Goal: Find specific page/section: Find specific page/section

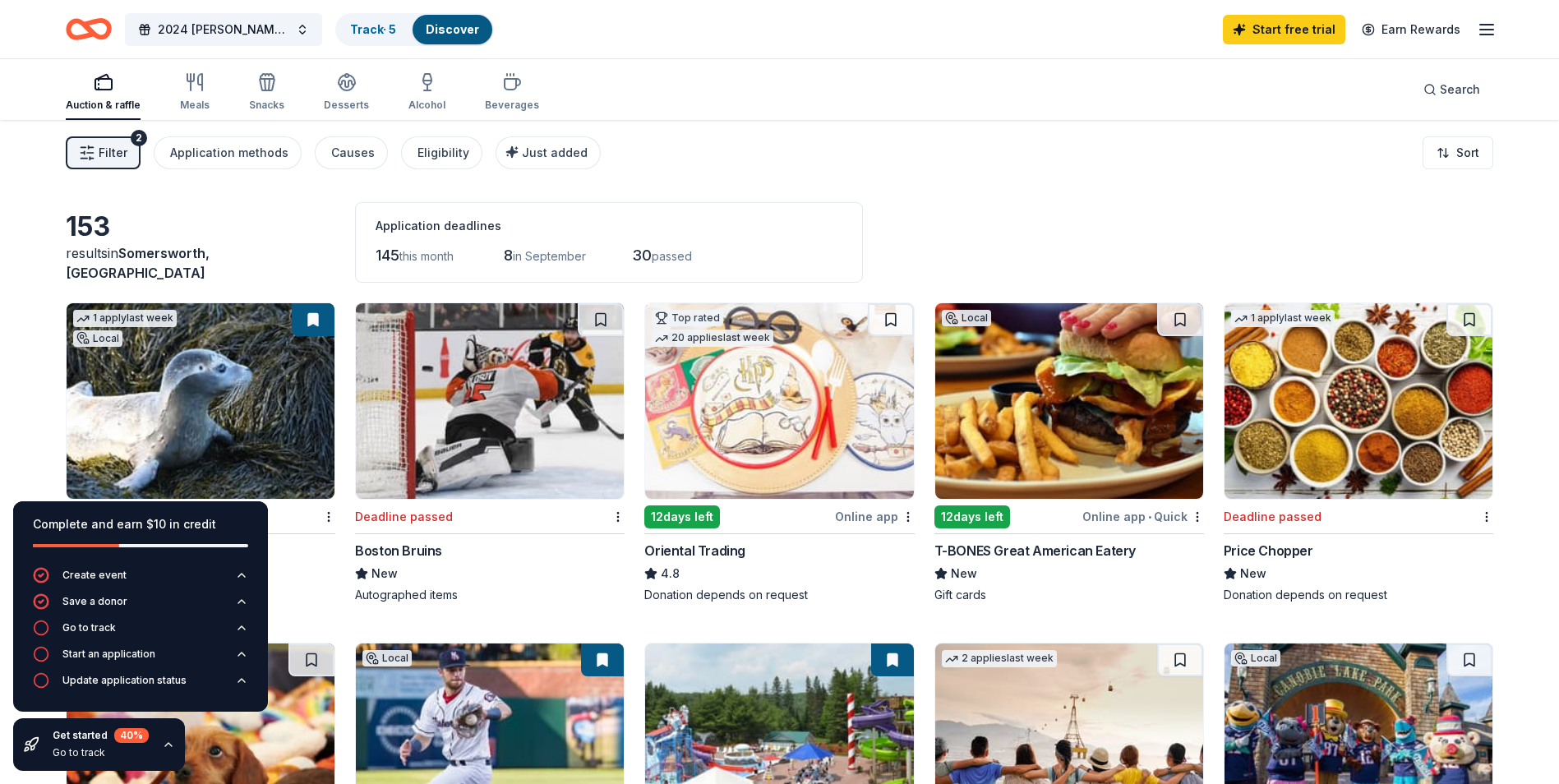
click at [1489, 31] on icon "button" at bounding box center [1487, 29] width 19 height 19
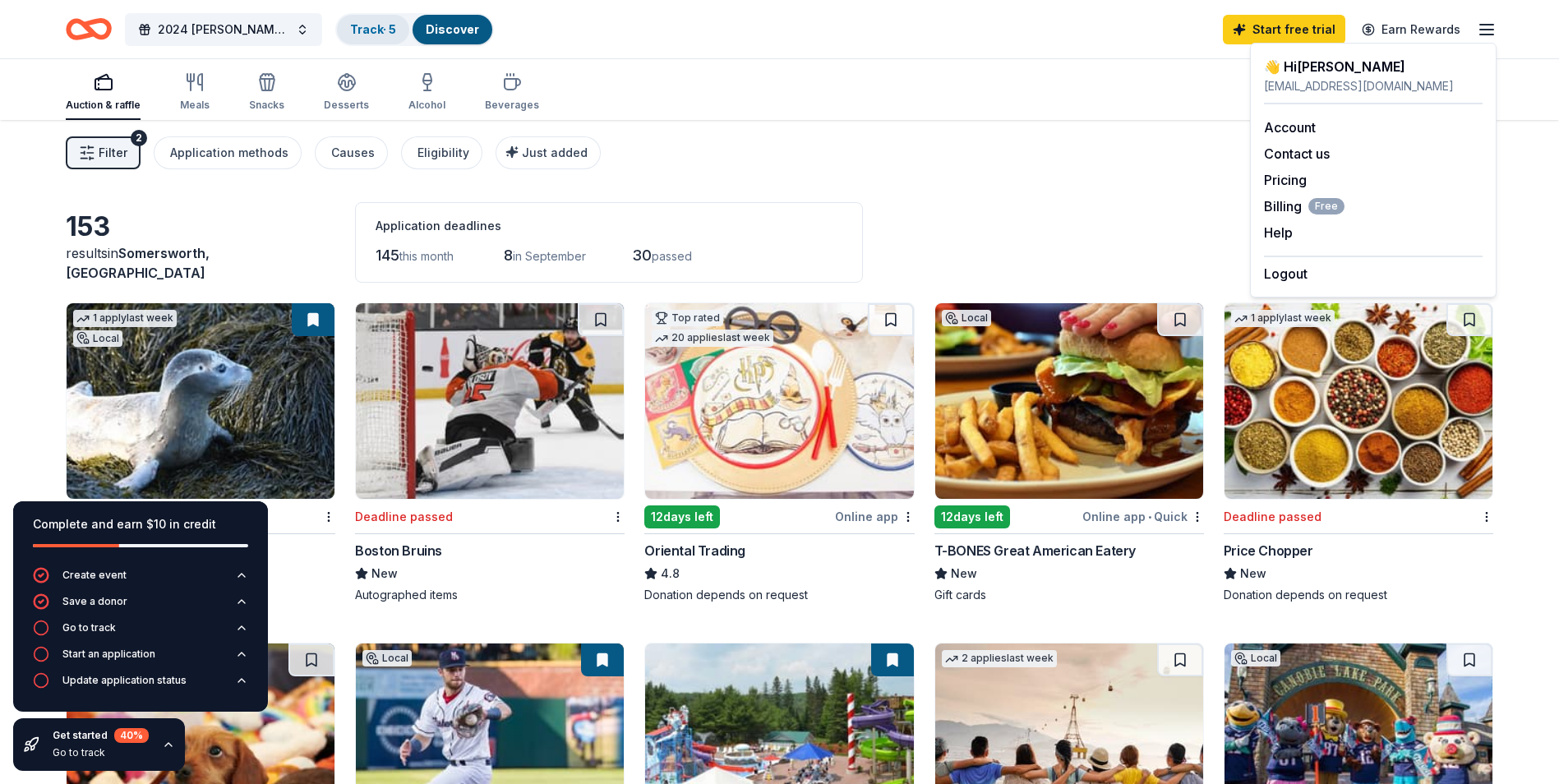
click at [365, 29] on link "Track · 5" at bounding box center [373, 29] width 46 height 14
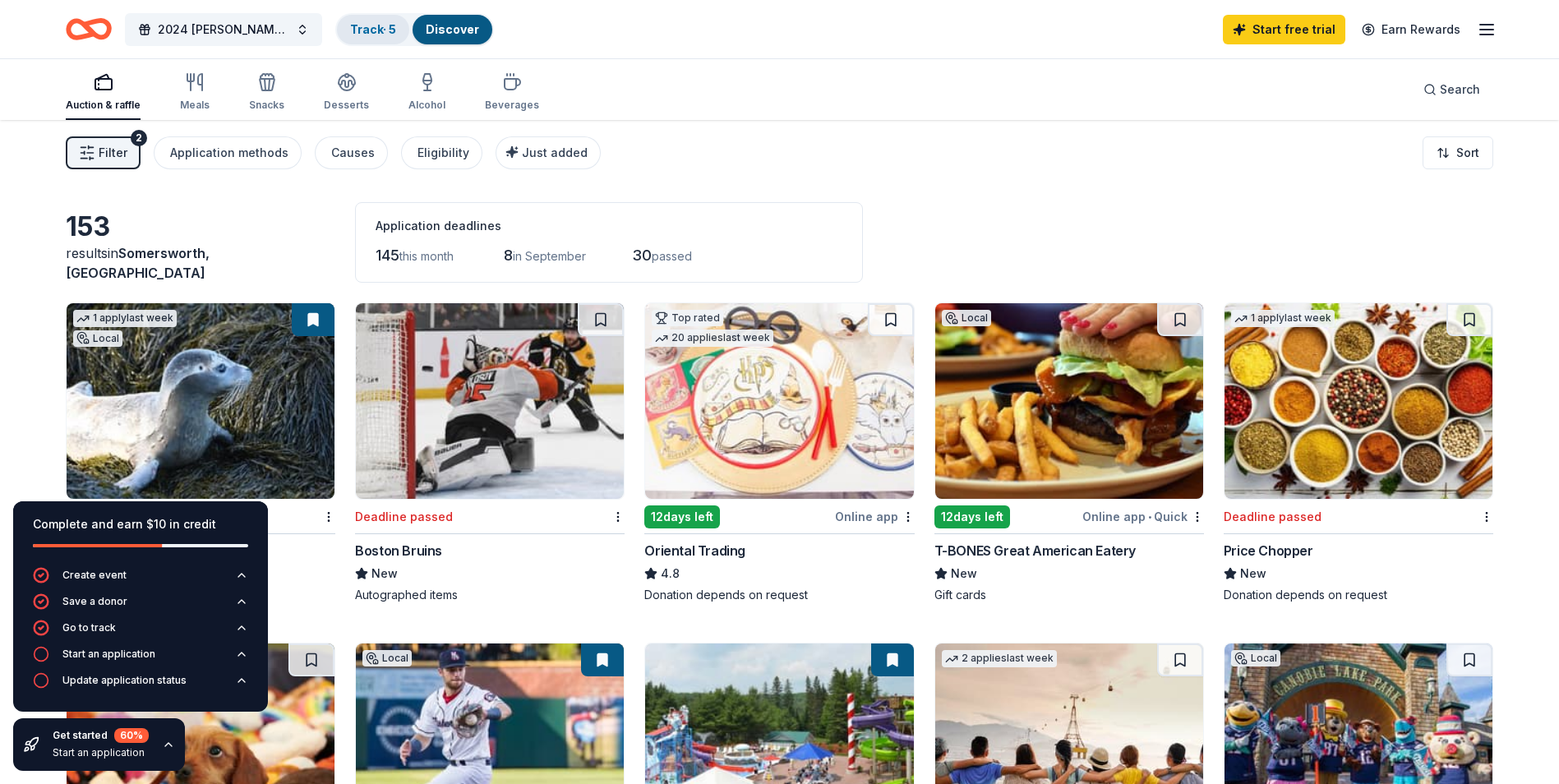
click at [379, 30] on link "Track · 5" at bounding box center [373, 29] width 46 height 14
